Goal: Find specific page/section: Find specific page/section

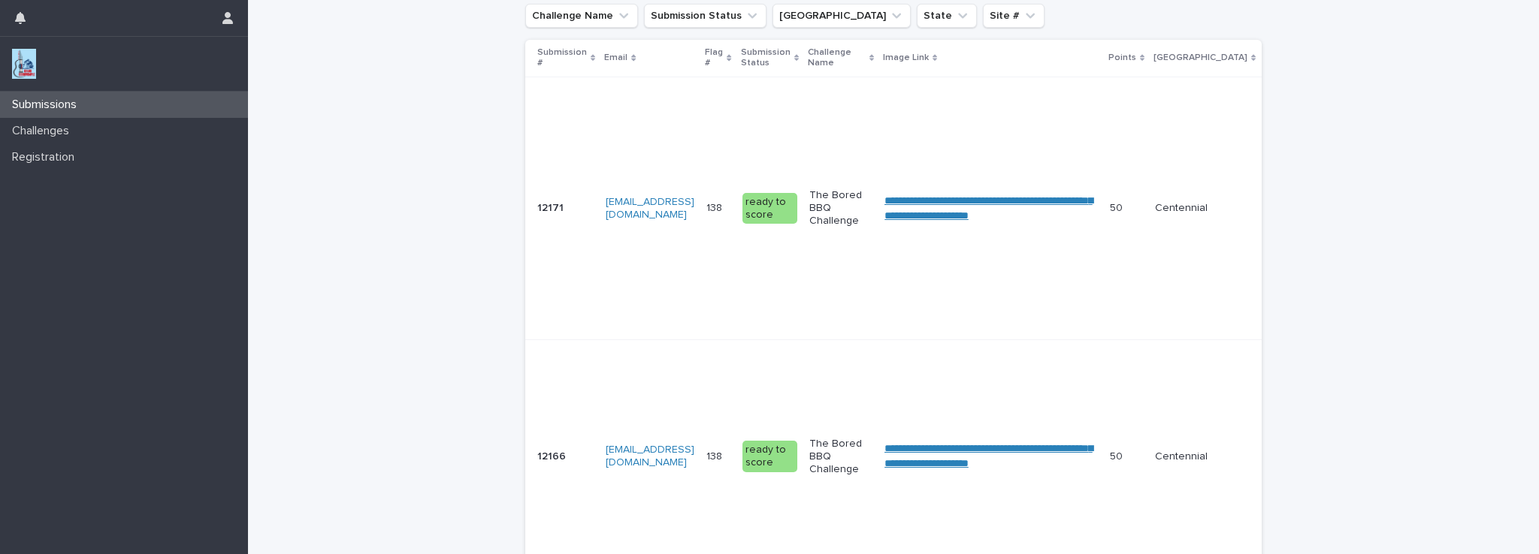
scroll to position [301, 0]
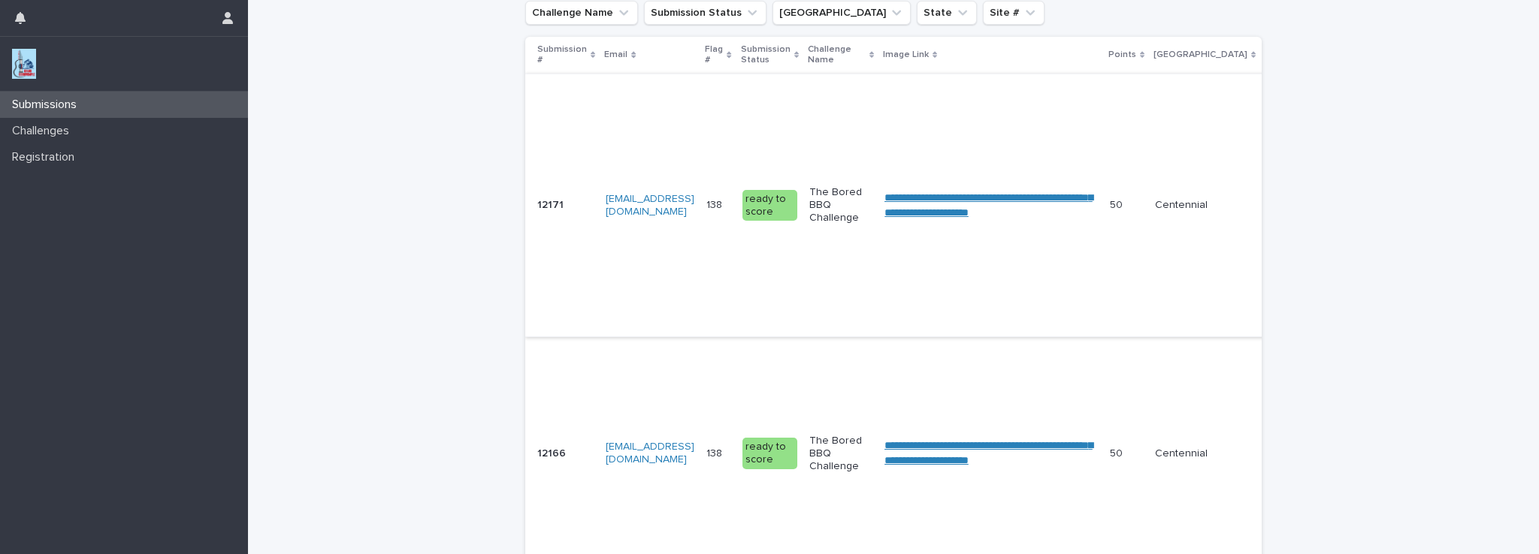
click at [999, 197] on link "**********" at bounding box center [988, 205] width 208 height 26
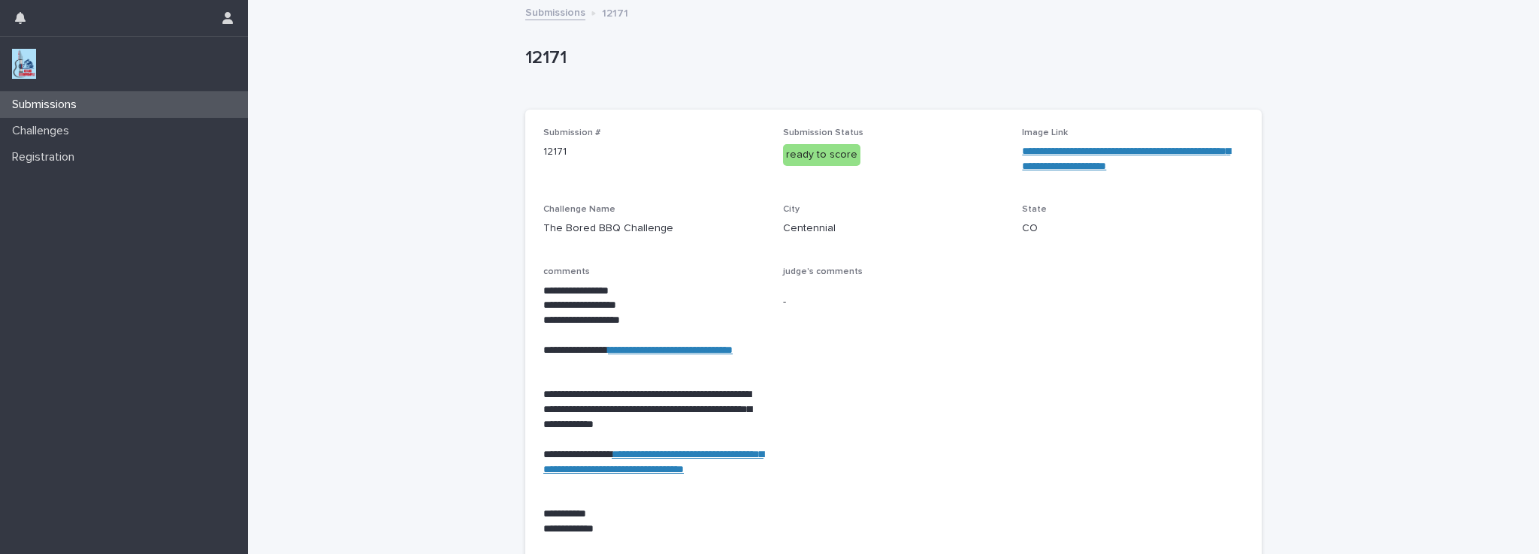
click at [27, 99] on p "Submissions" at bounding box center [47, 105] width 83 height 14
